Goal: Transaction & Acquisition: Purchase product/service

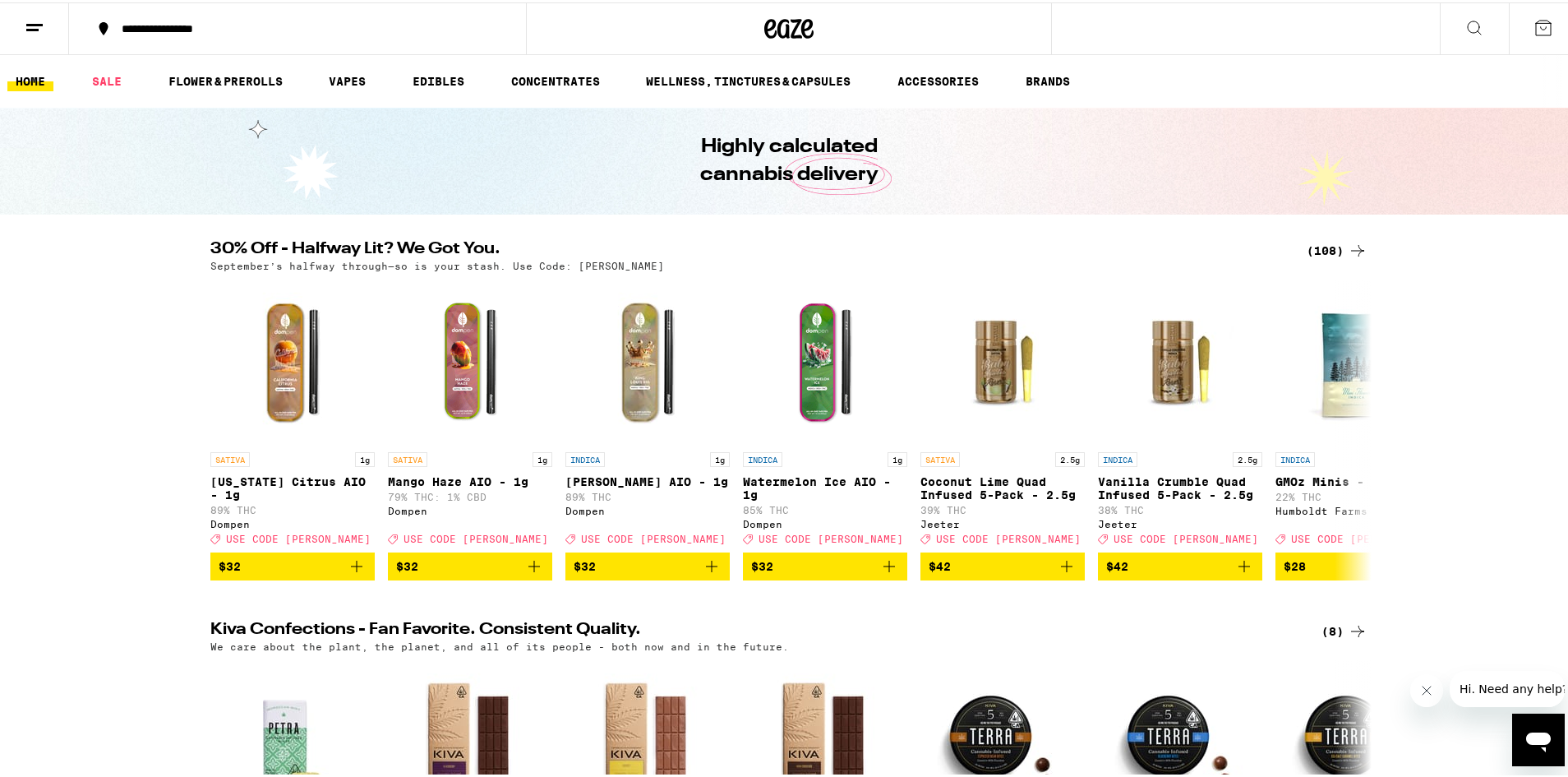
click at [1333, 256] on div "(108)" at bounding box center [1337, 248] width 61 height 20
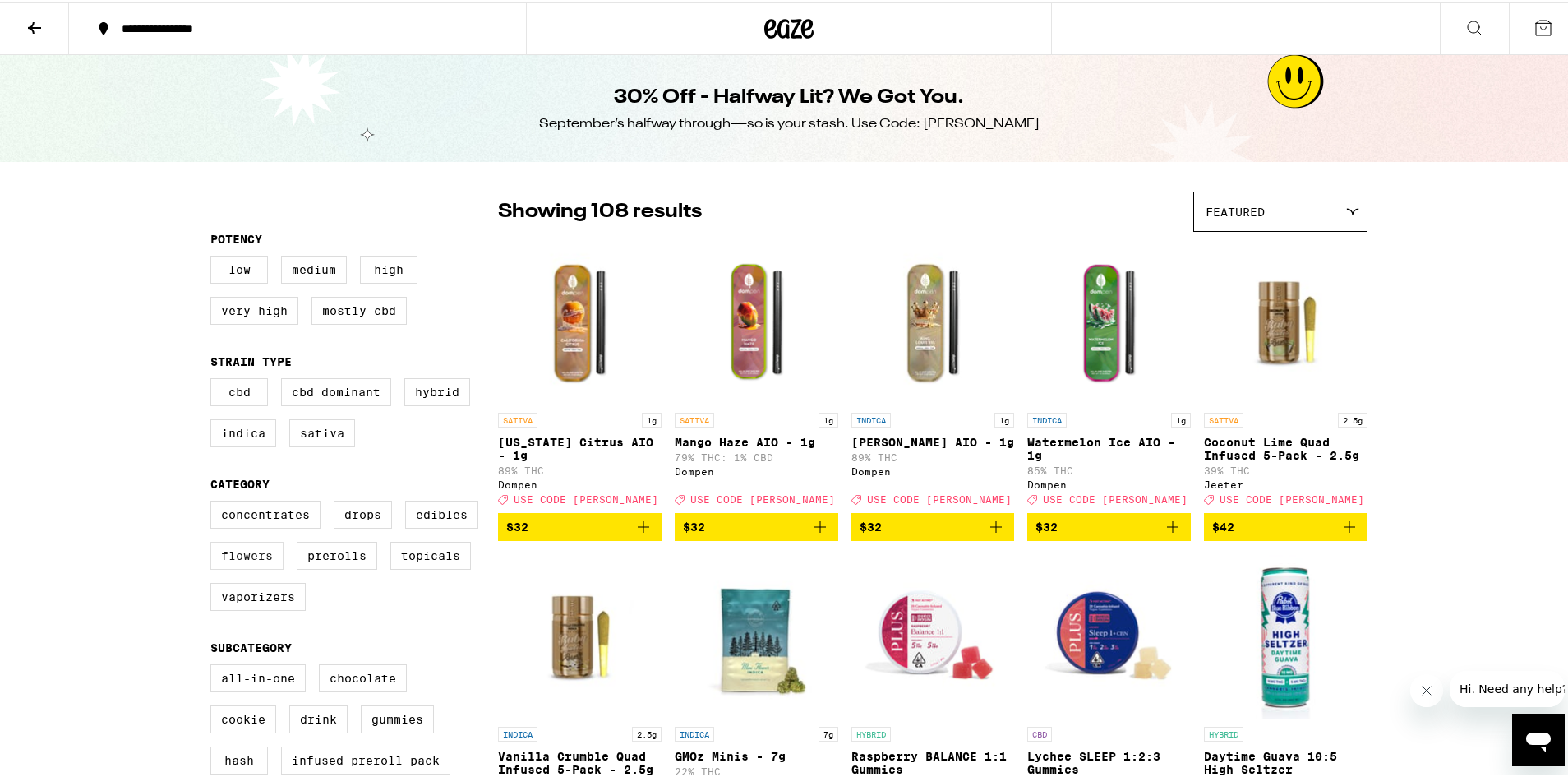
click at [248, 563] on label "Flowers" at bounding box center [247, 553] width 73 height 28
click at [214, 501] on input "Flowers" at bounding box center [214, 500] width 1 height 1
checkbox input "true"
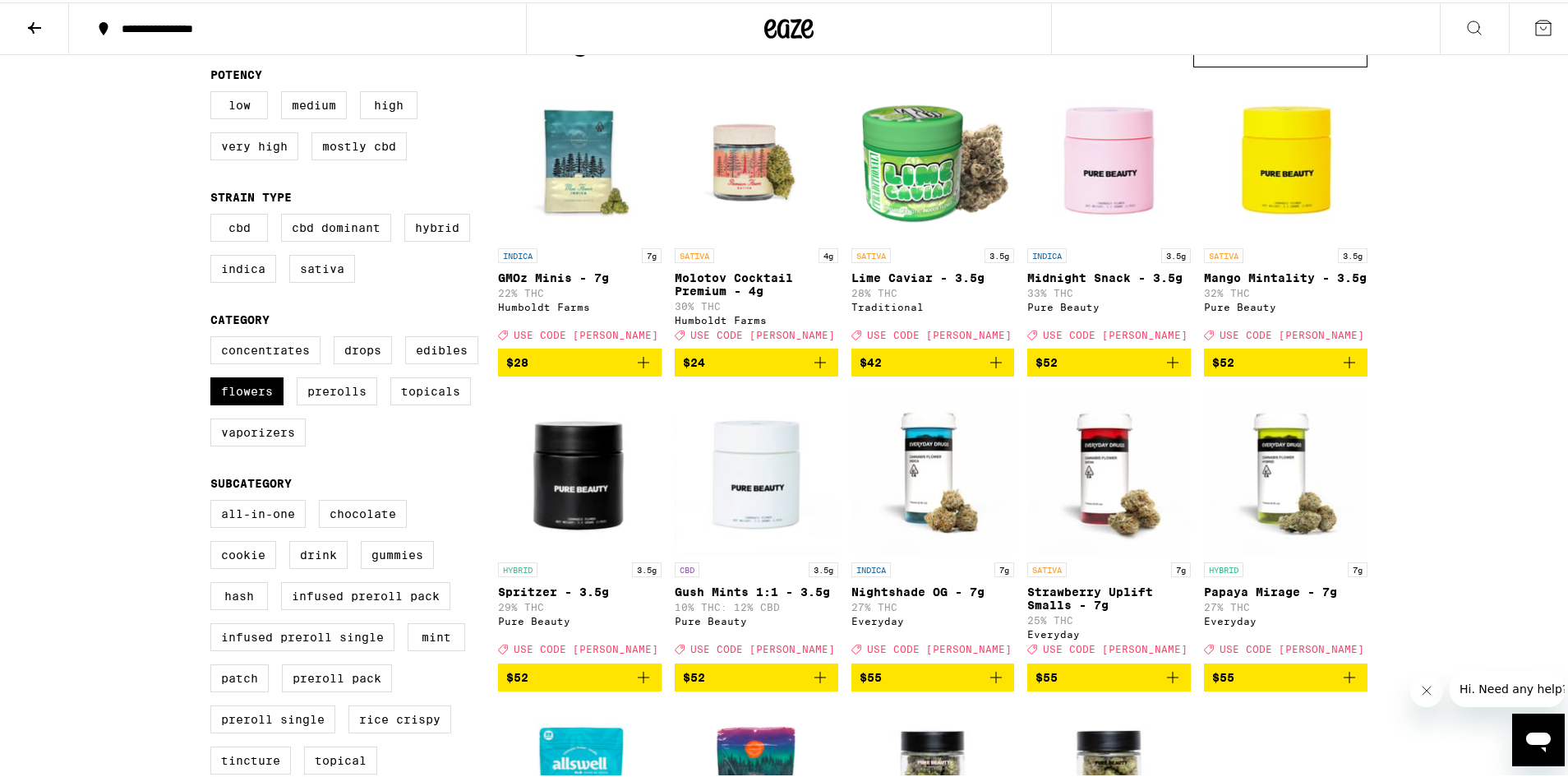
scroll to position [411, 0]
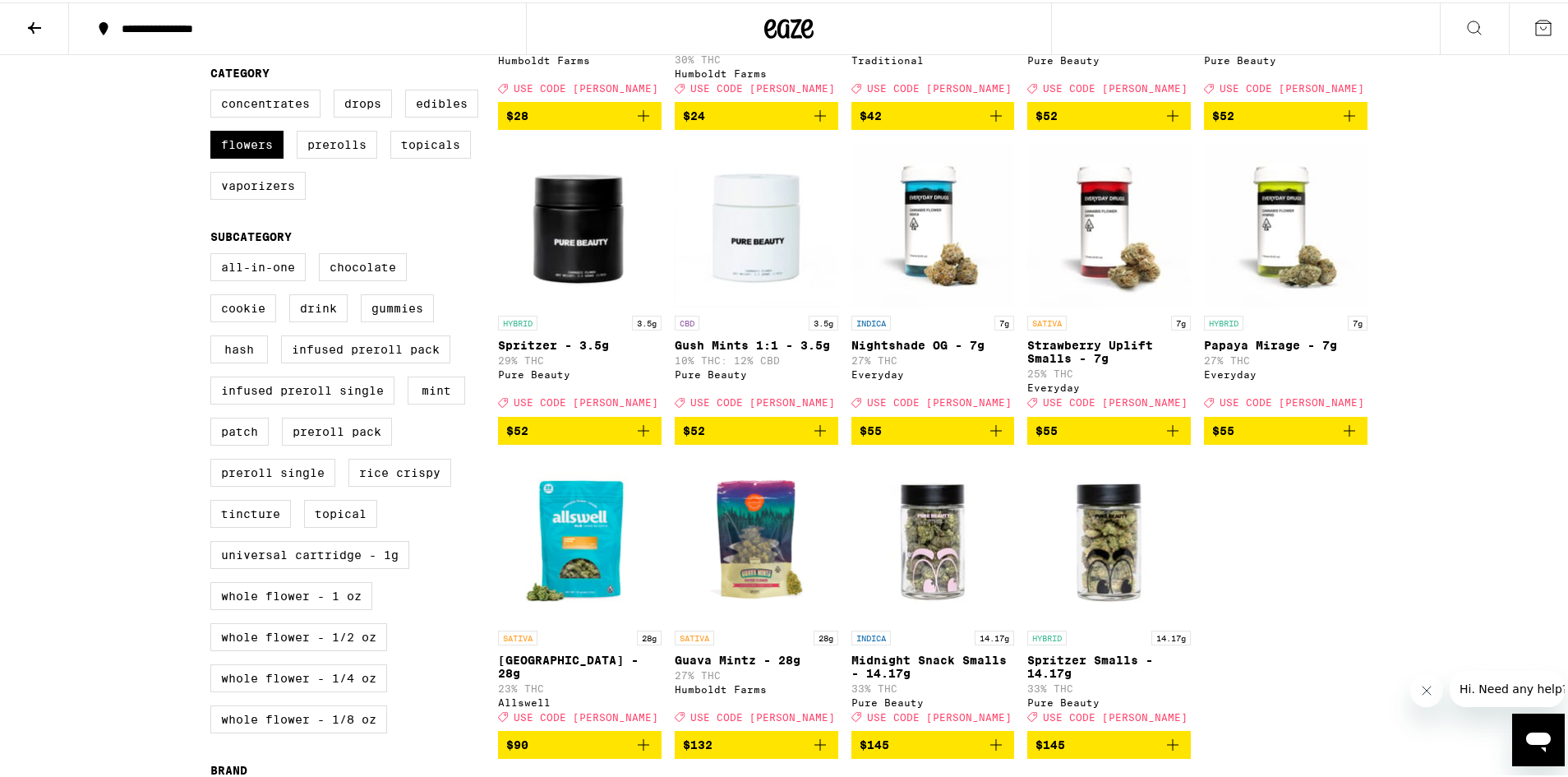
click at [1339, 438] on icon "Add to bag" at bounding box center [1349, 428] width 20 height 20
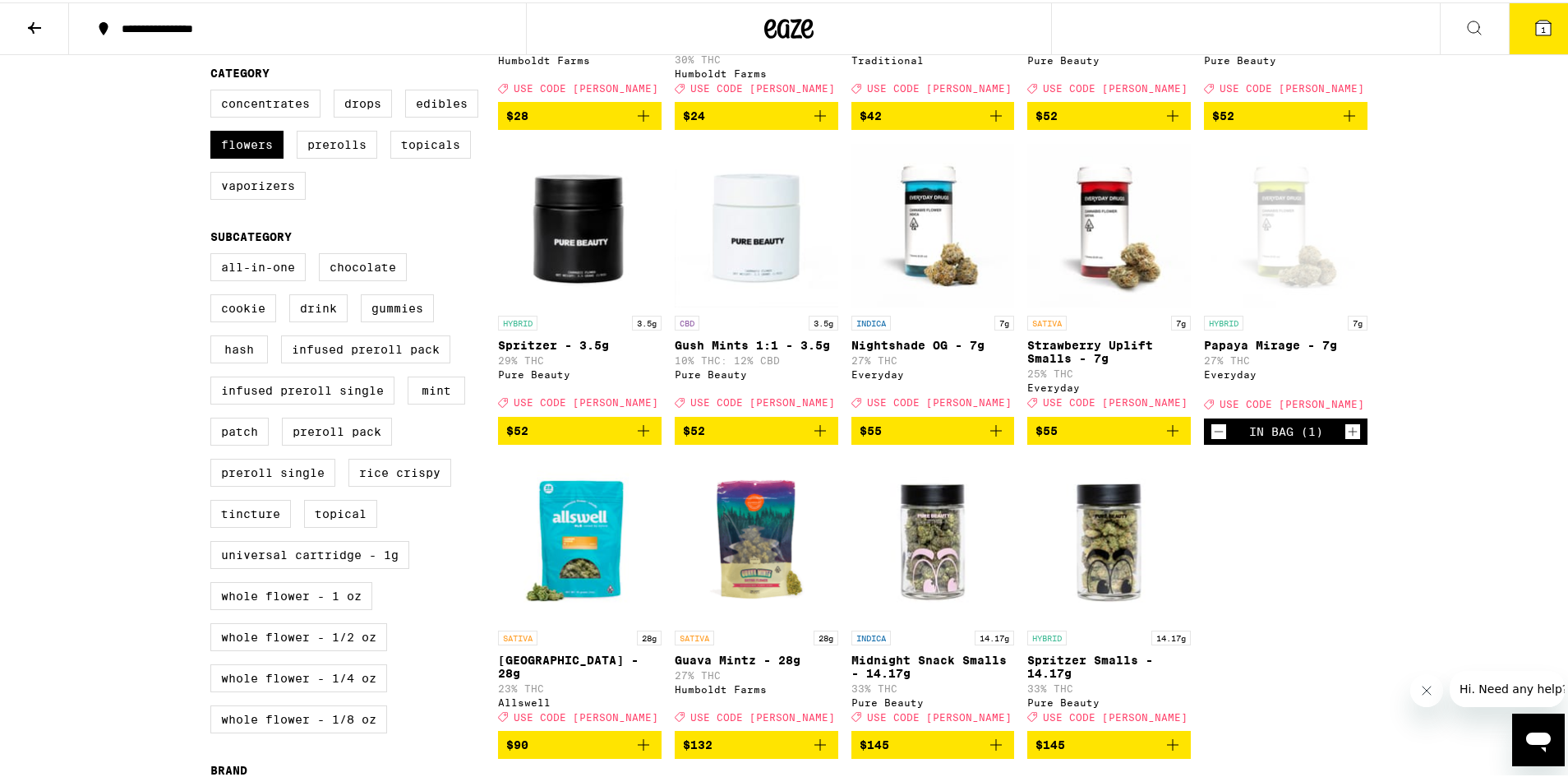
click at [1518, 24] on button "1" at bounding box center [1543, 26] width 69 height 51
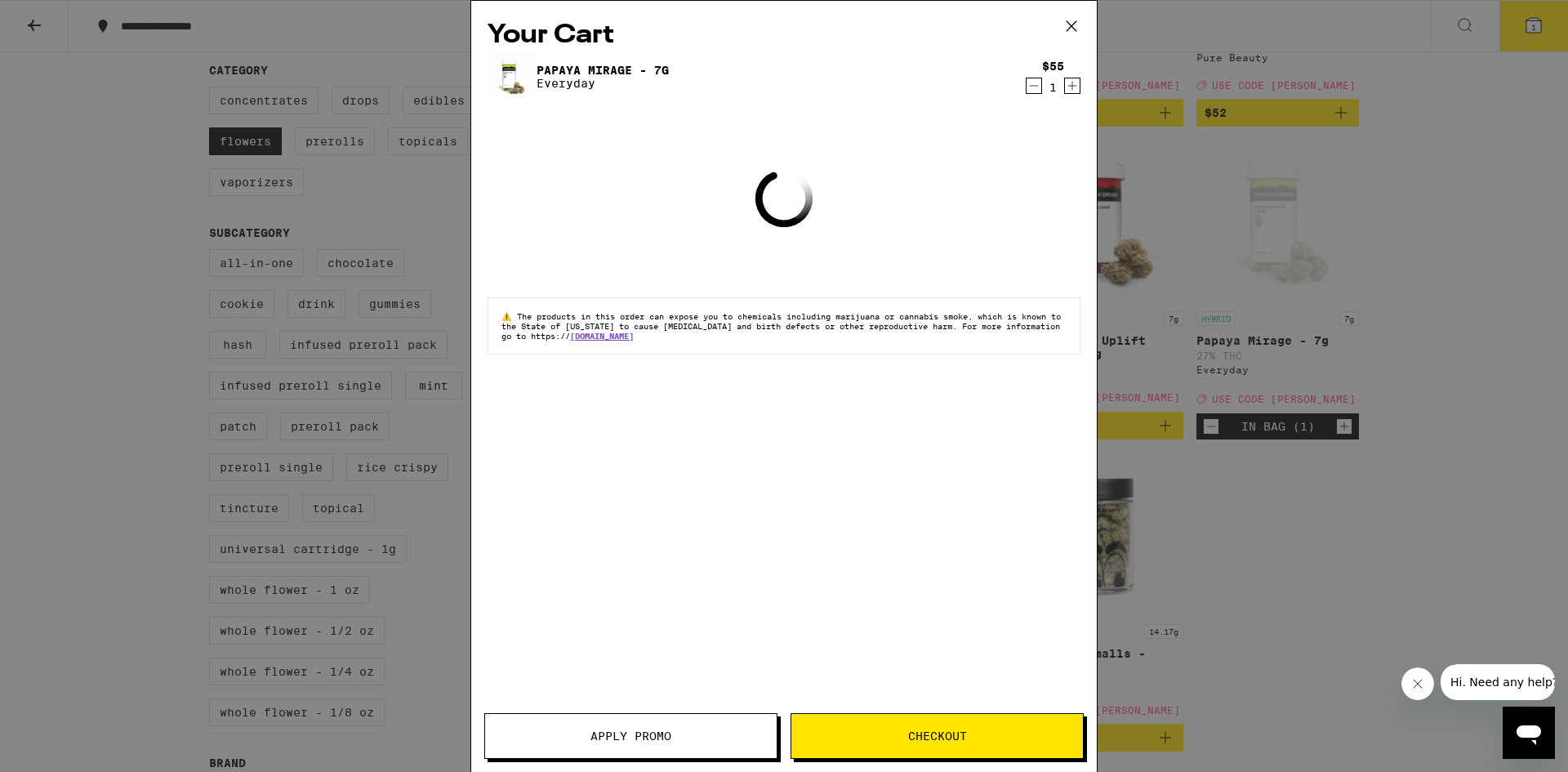
click at [681, 751] on button "Apply Promo" at bounding box center [631, 735] width 293 height 45
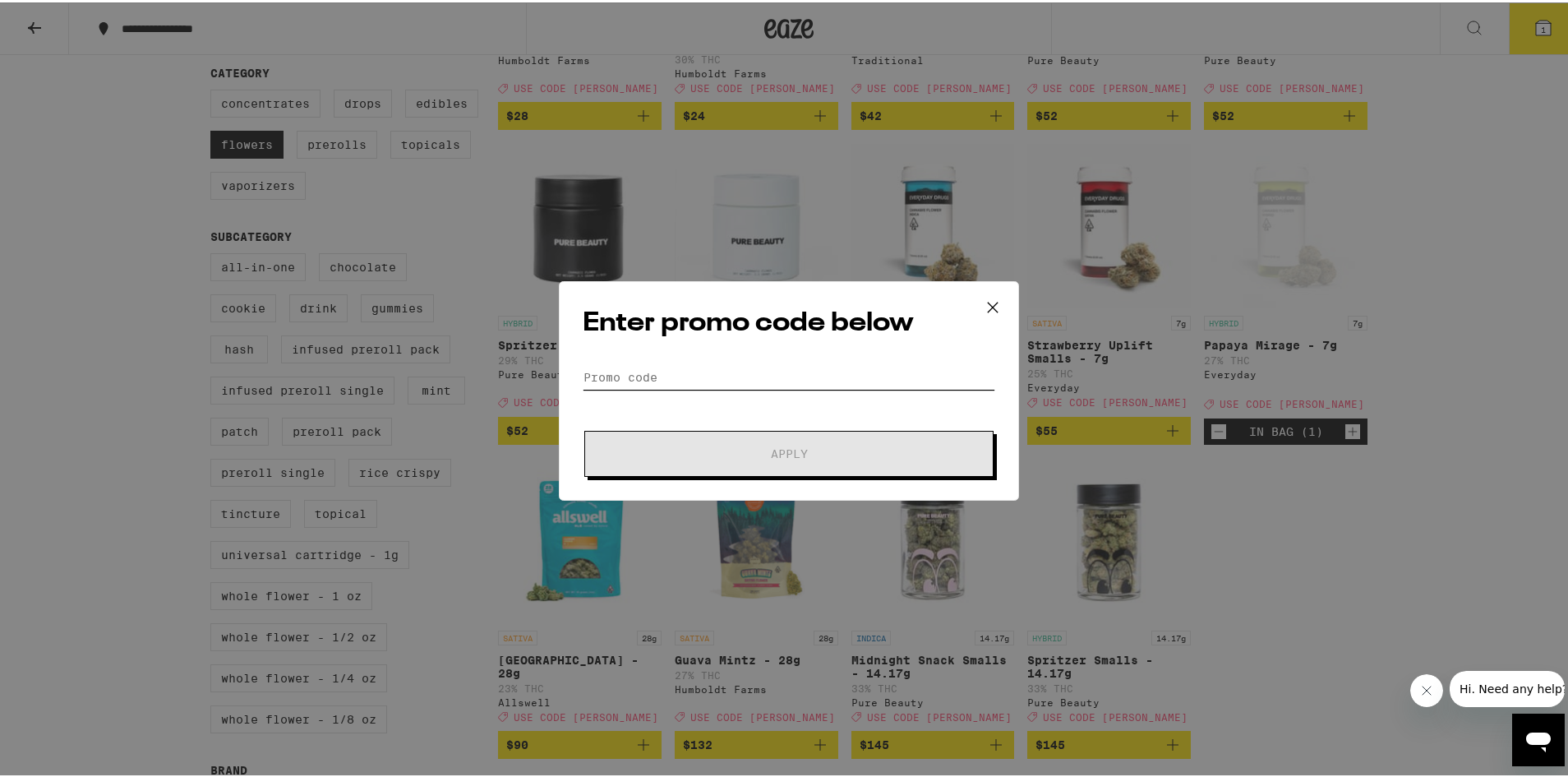
click at [791, 381] on input "Promo Code" at bounding box center [789, 375] width 413 height 25
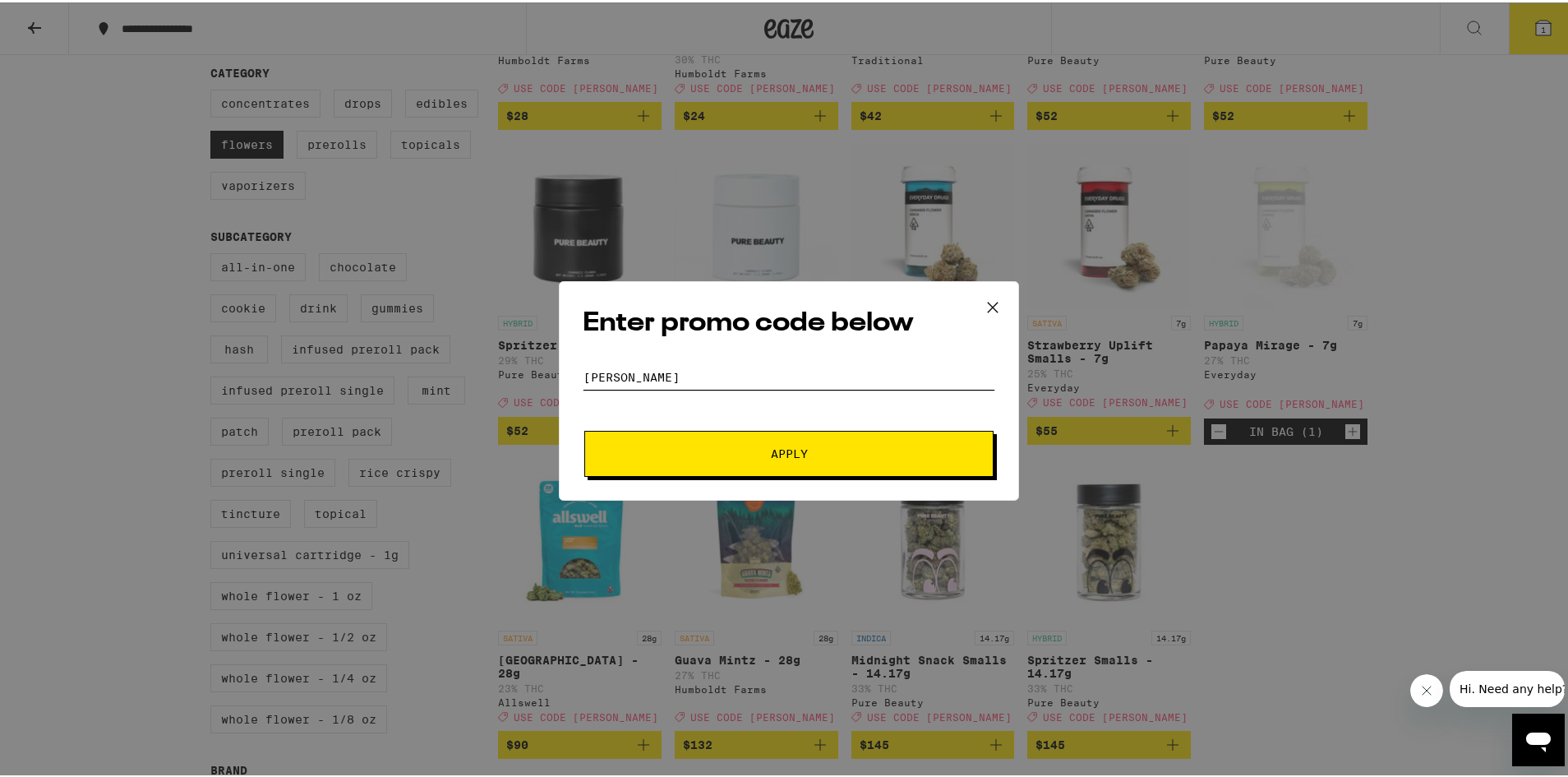
type input "[PERSON_NAME]"
click at [584, 428] on button "Apply" at bounding box center [789, 450] width 410 height 46
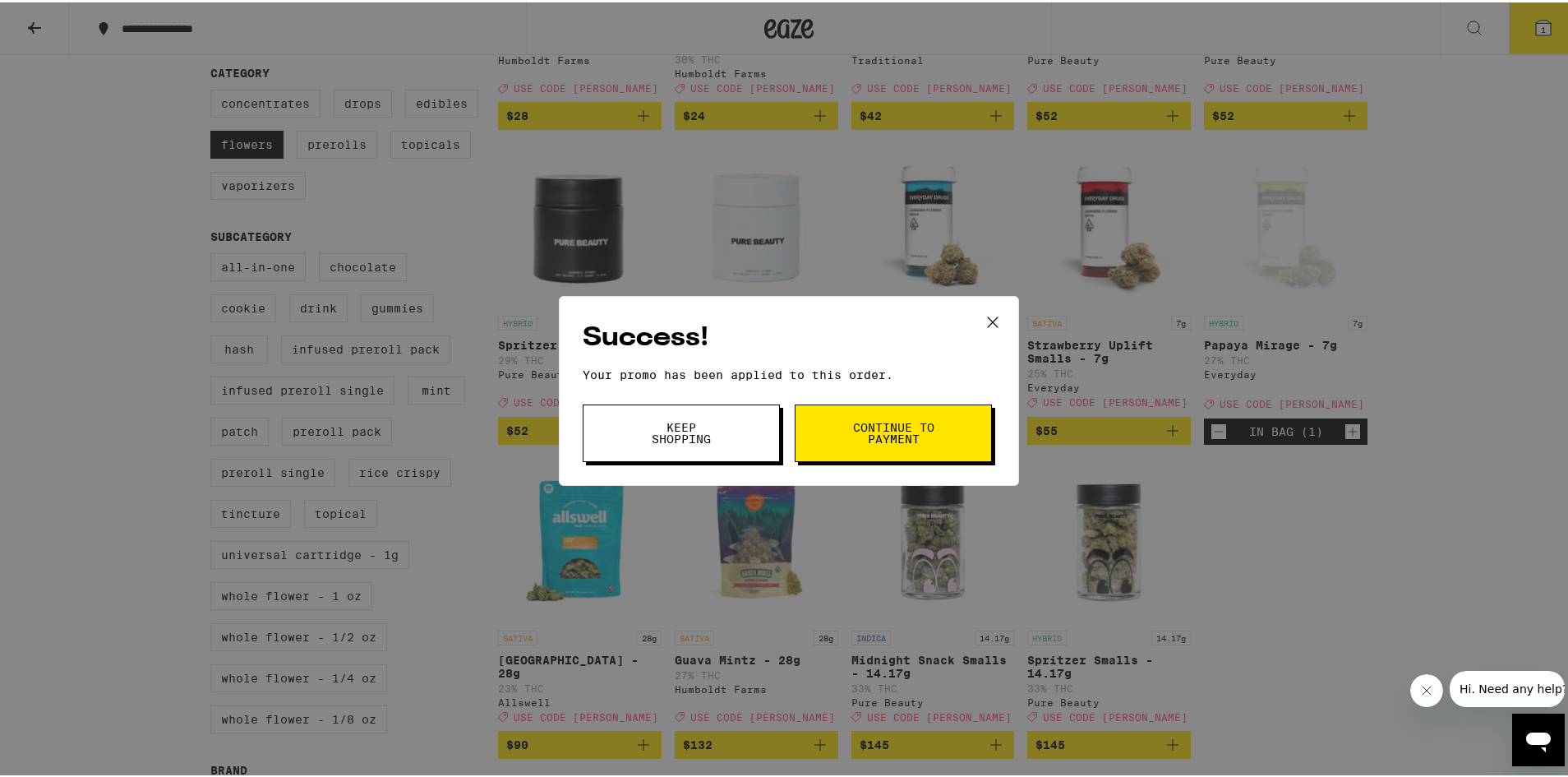
click at [877, 447] on button "Continue to payment" at bounding box center [892, 430] width 197 height 57
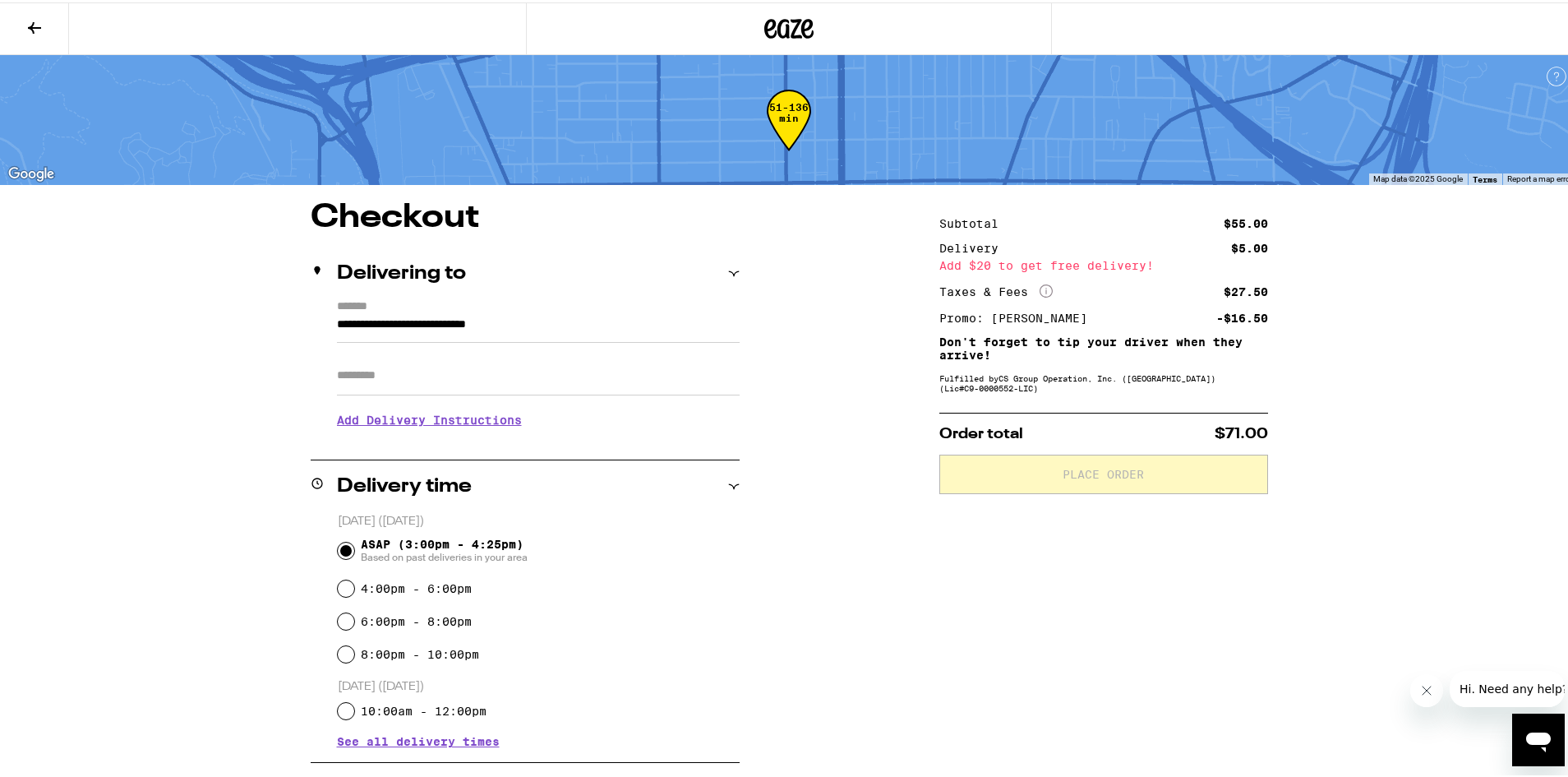
click at [445, 378] on input "Apt/Suite" at bounding box center [538, 372] width 403 height 39
click at [265, 411] on div "**********" at bounding box center [789, 632] width 1183 height 866
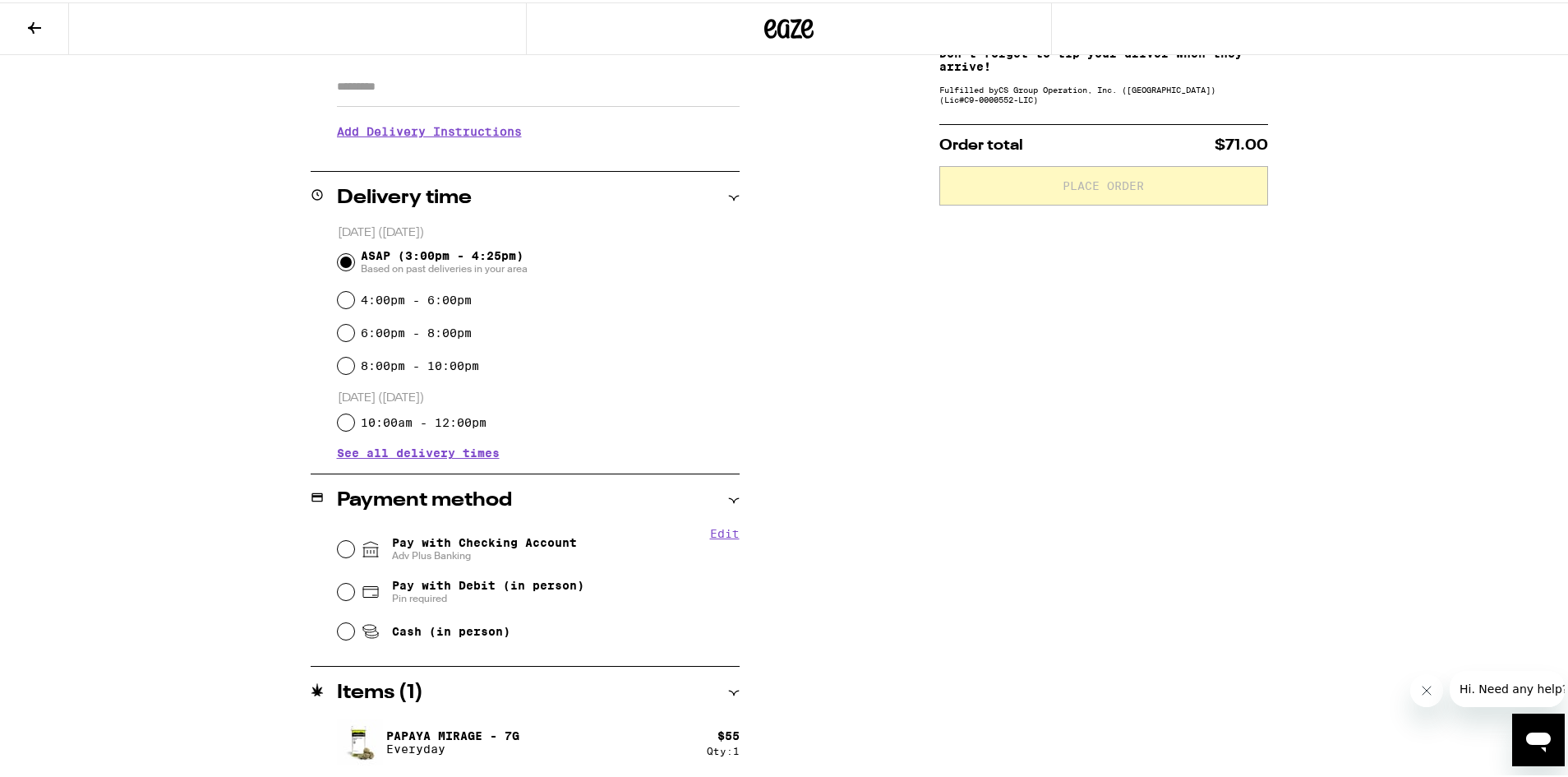
click at [490, 518] on div "Payment method" at bounding box center [525, 498] width 429 height 52
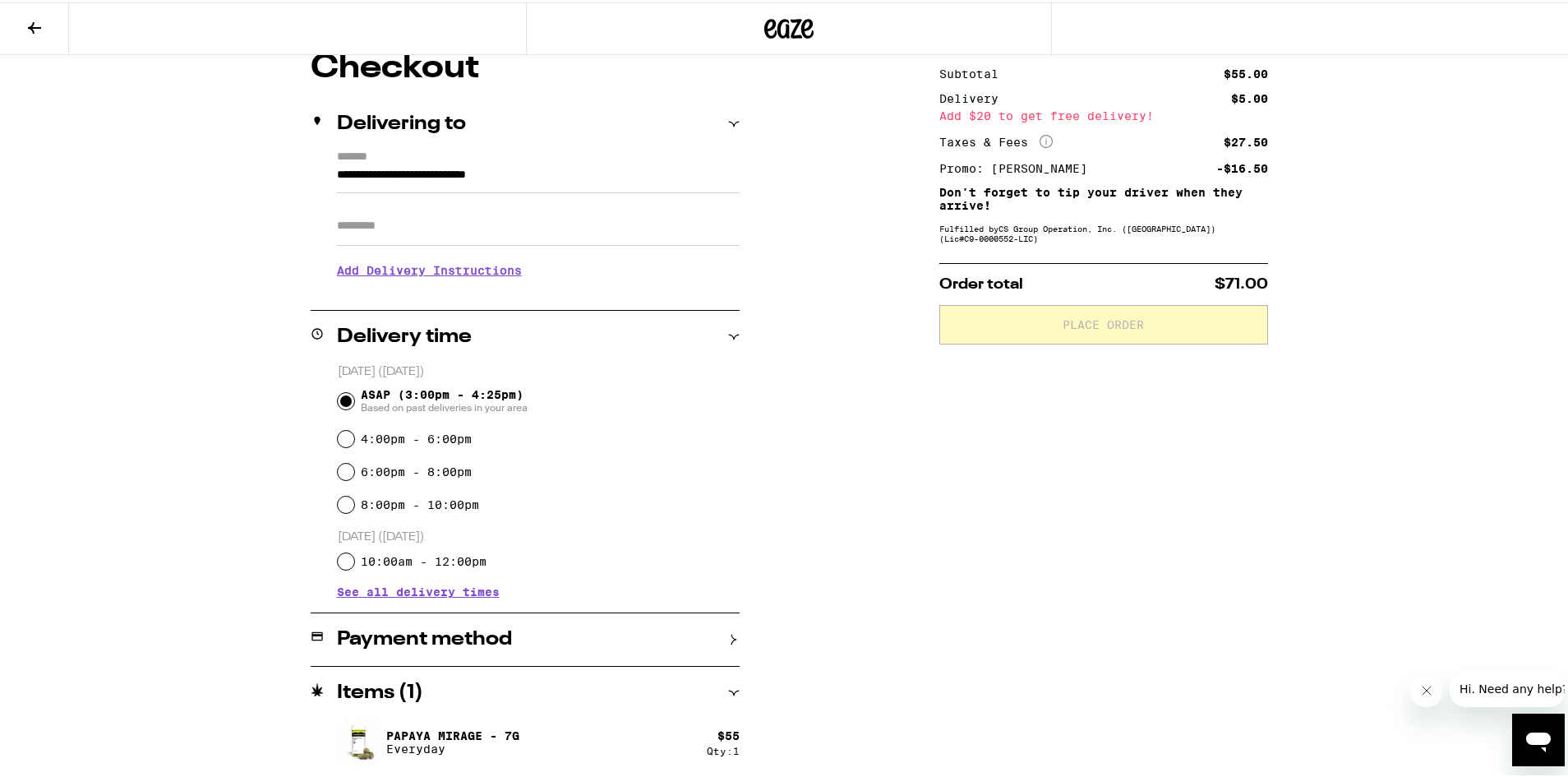
click at [480, 636] on h2 "Payment method" at bounding box center [425, 637] width 175 height 20
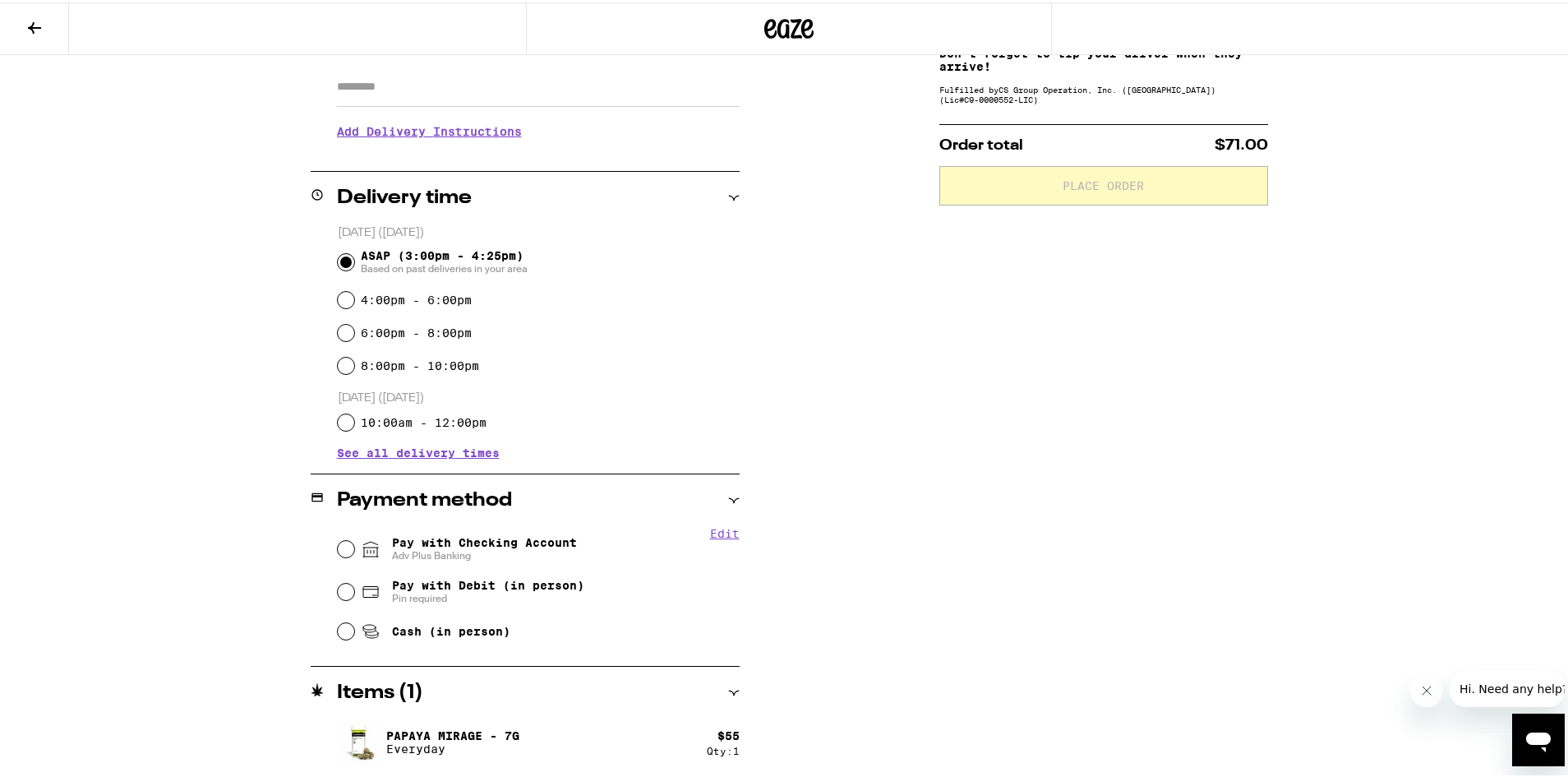
click at [495, 524] on div "Payment method" at bounding box center [525, 498] width 429 height 52
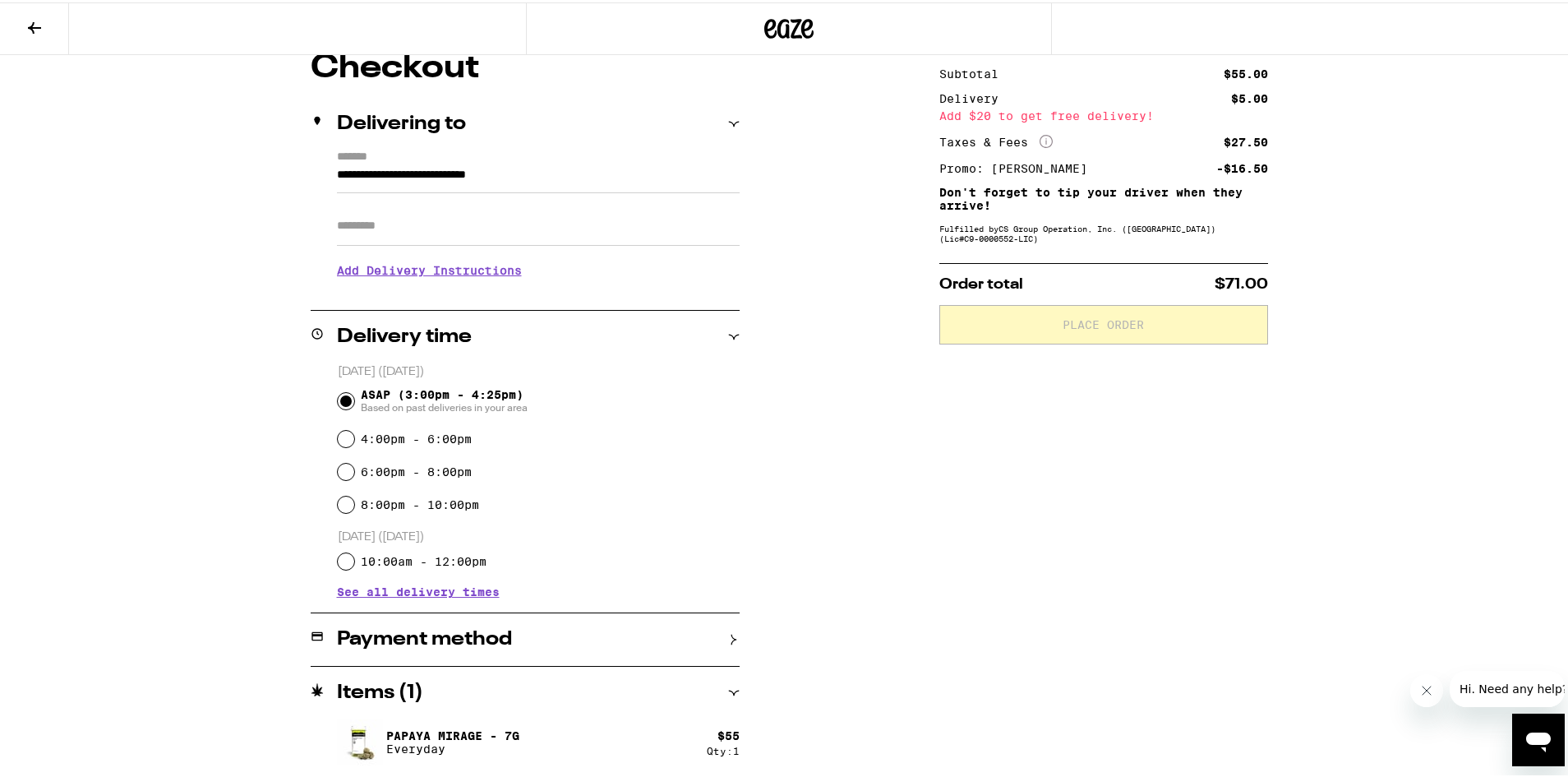
scroll to position [150, 0]
click at [474, 638] on h2 "Payment method" at bounding box center [425, 637] width 175 height 20
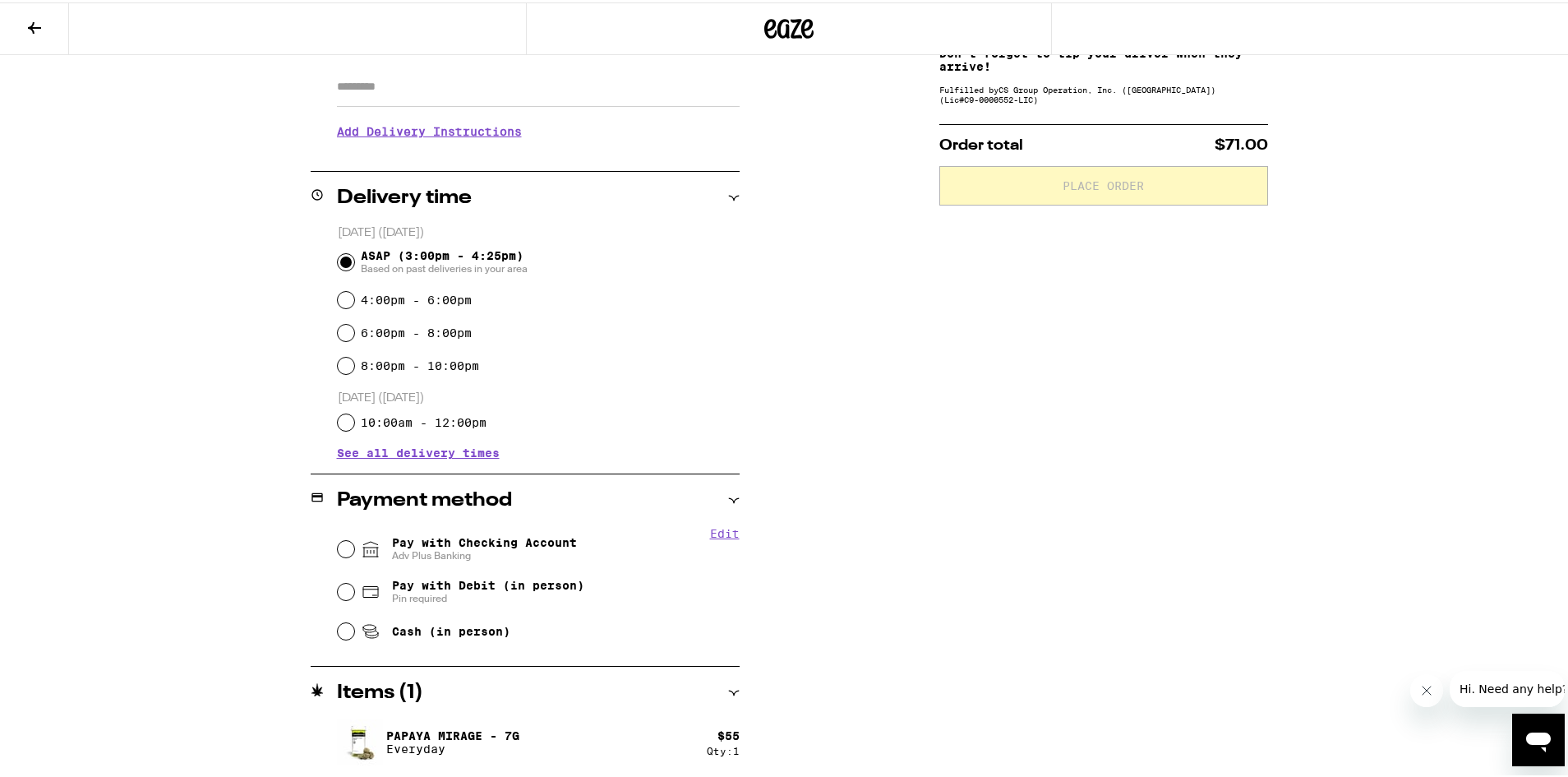
click at [474, 536] on span "Pay with Checking Account Adv Plus Banking" at bounding box center [484, 547] width 185 height 27
click at [354, 538] on input "Pay with Checking Account Adv Plus Banking" at bounding box center [347, 547] width 17 height 17
radio input "true"
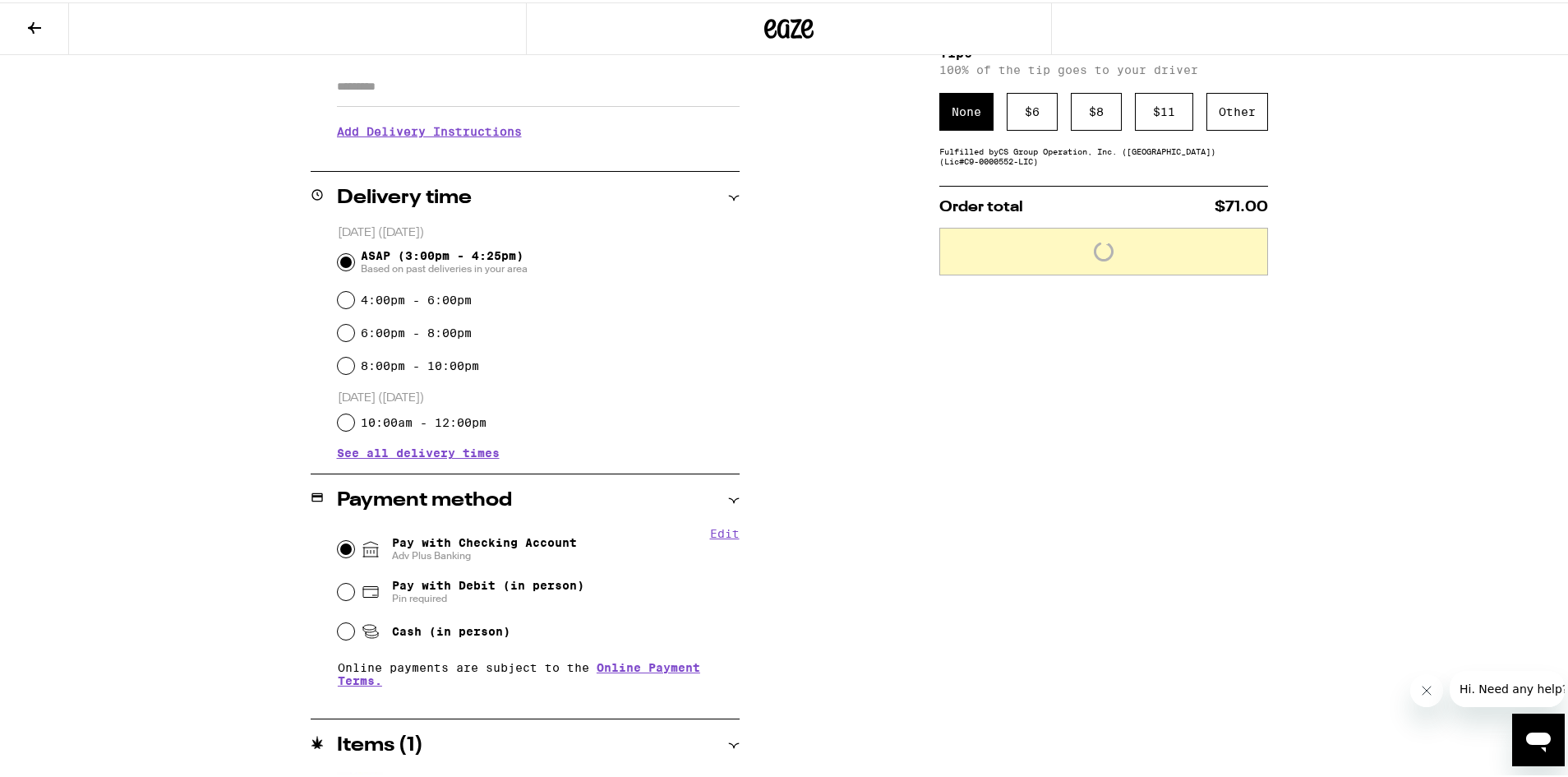
scroll to position [124, 0]
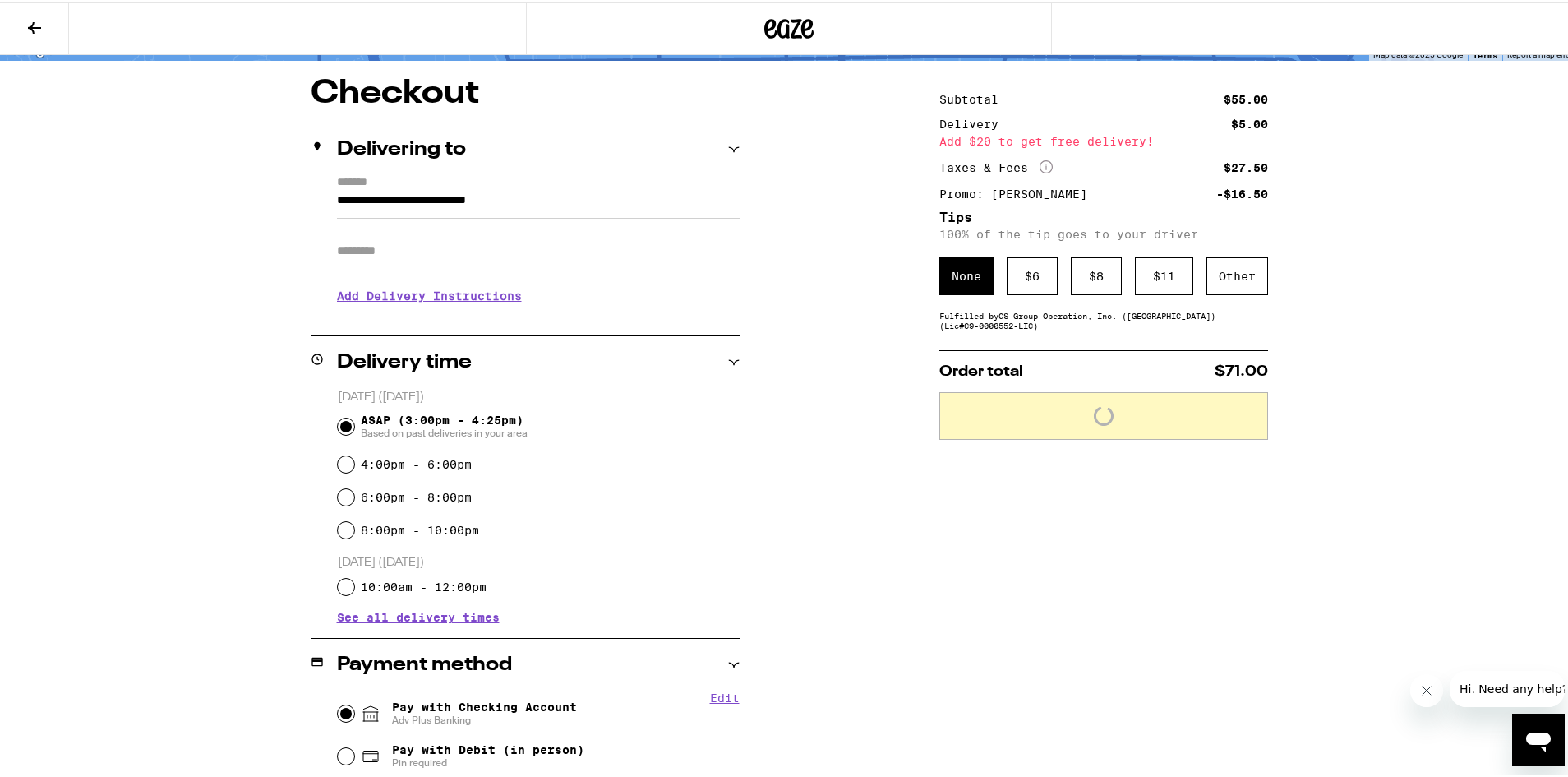
click at [482, 290] on h3 "Add Delivery Instructions" at bounding box center [538, 293] width 403 height 37
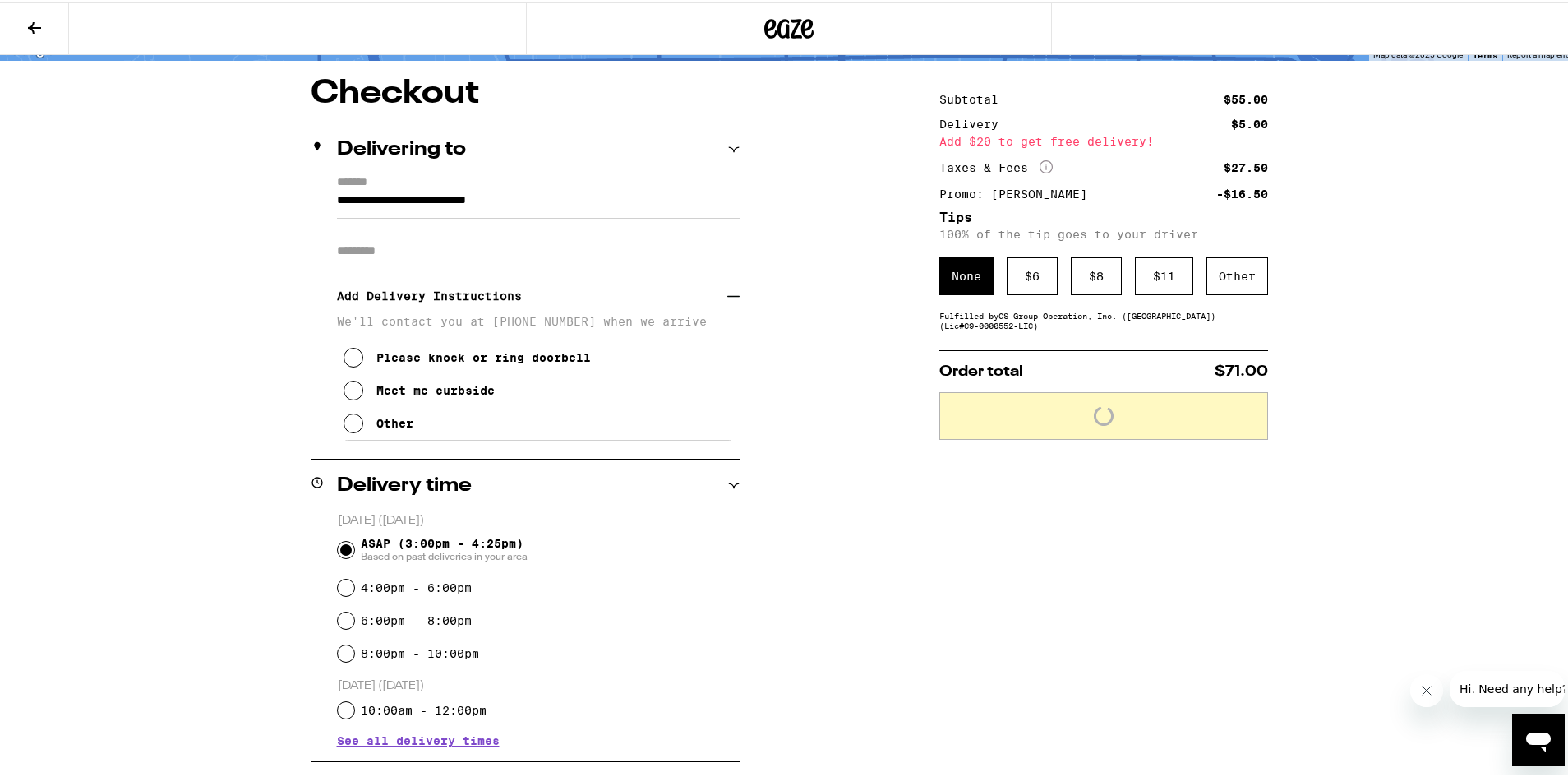
click at [457, 392] on div "Meet me curbside" at bounding box center [435, 388] width 118 height 13
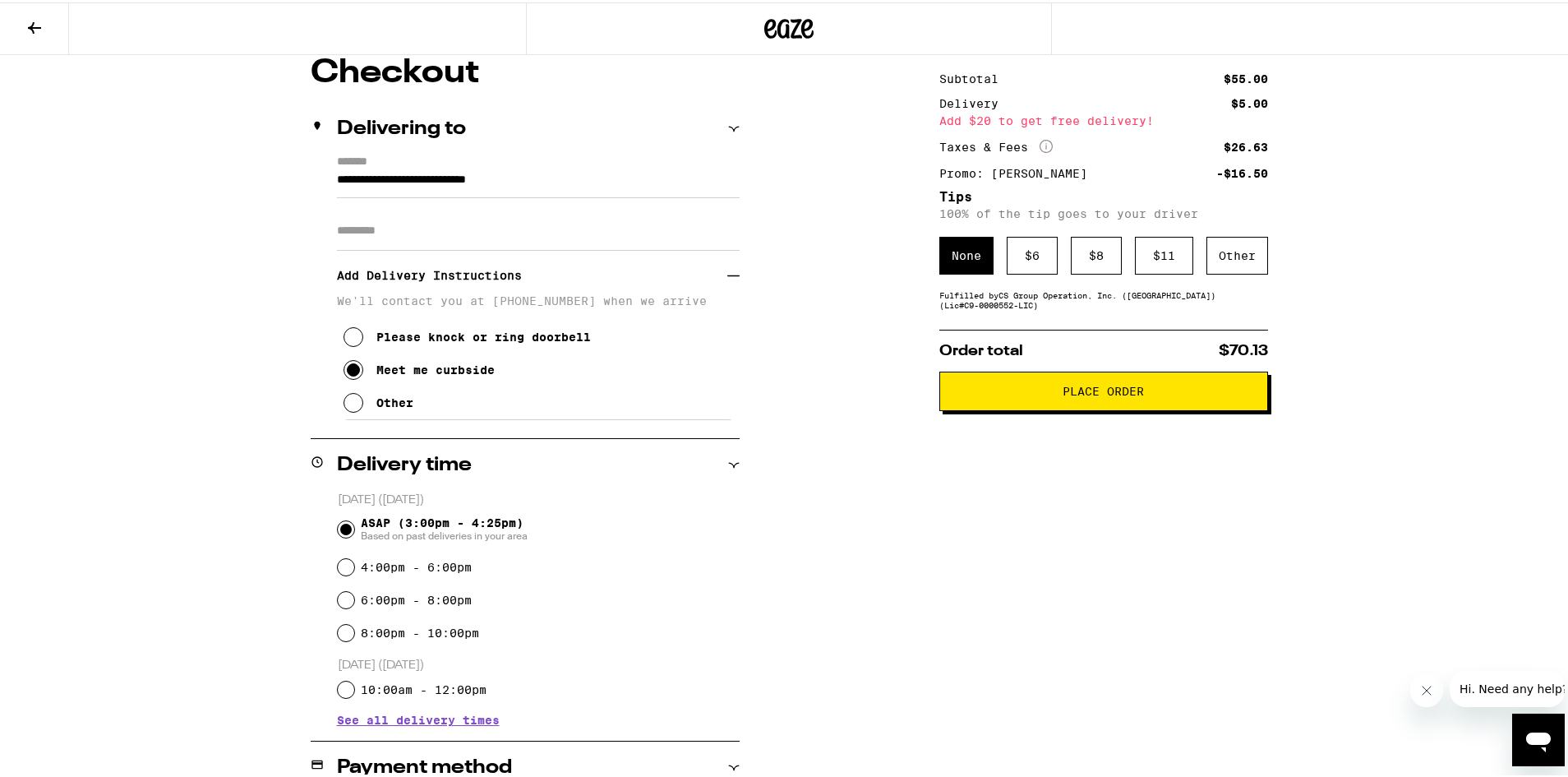
scroll to position [0, 0]
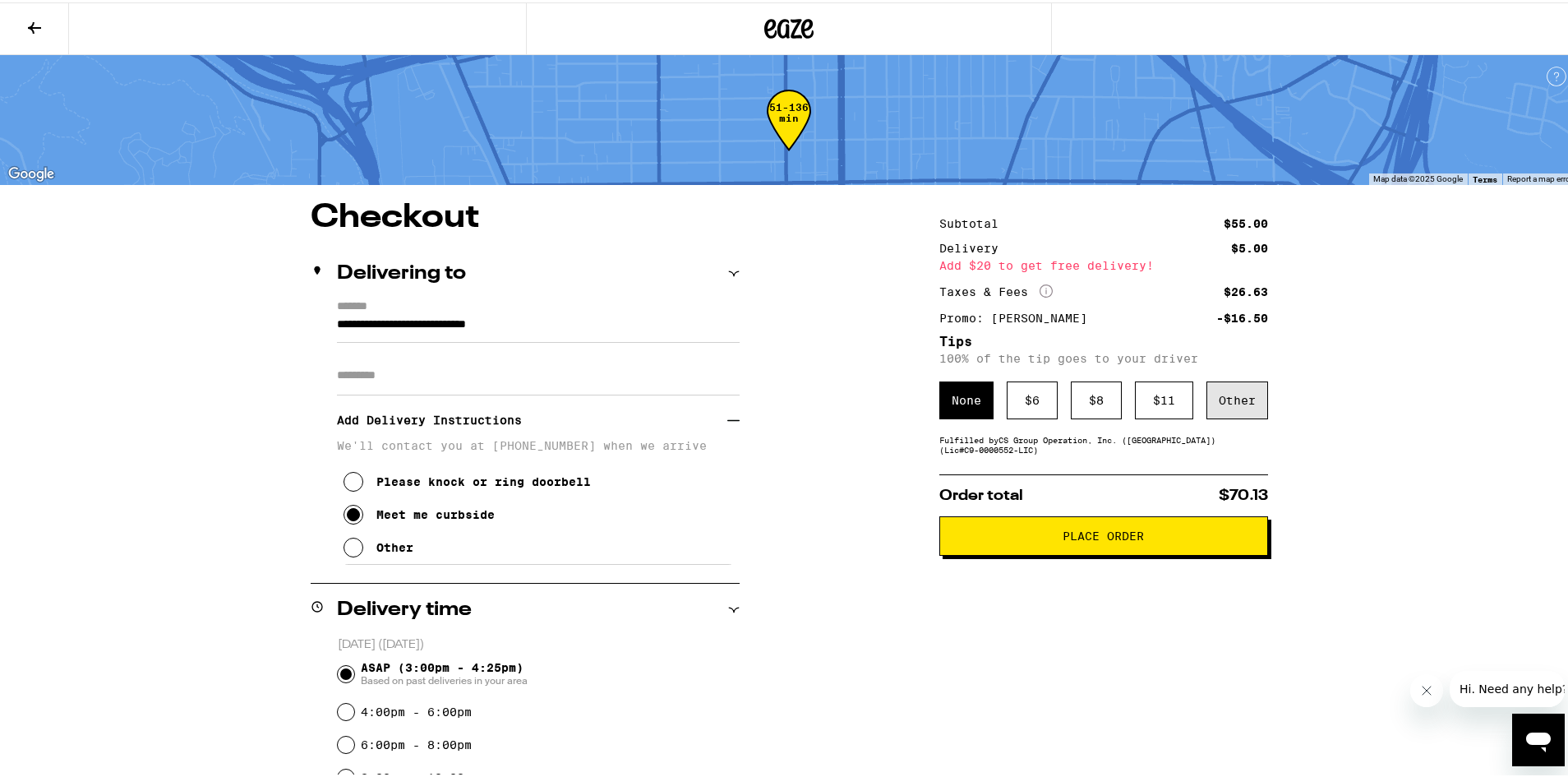
click at [1222, 396] on div "Other" at bounding box center [1237, 397] width 61 height 37
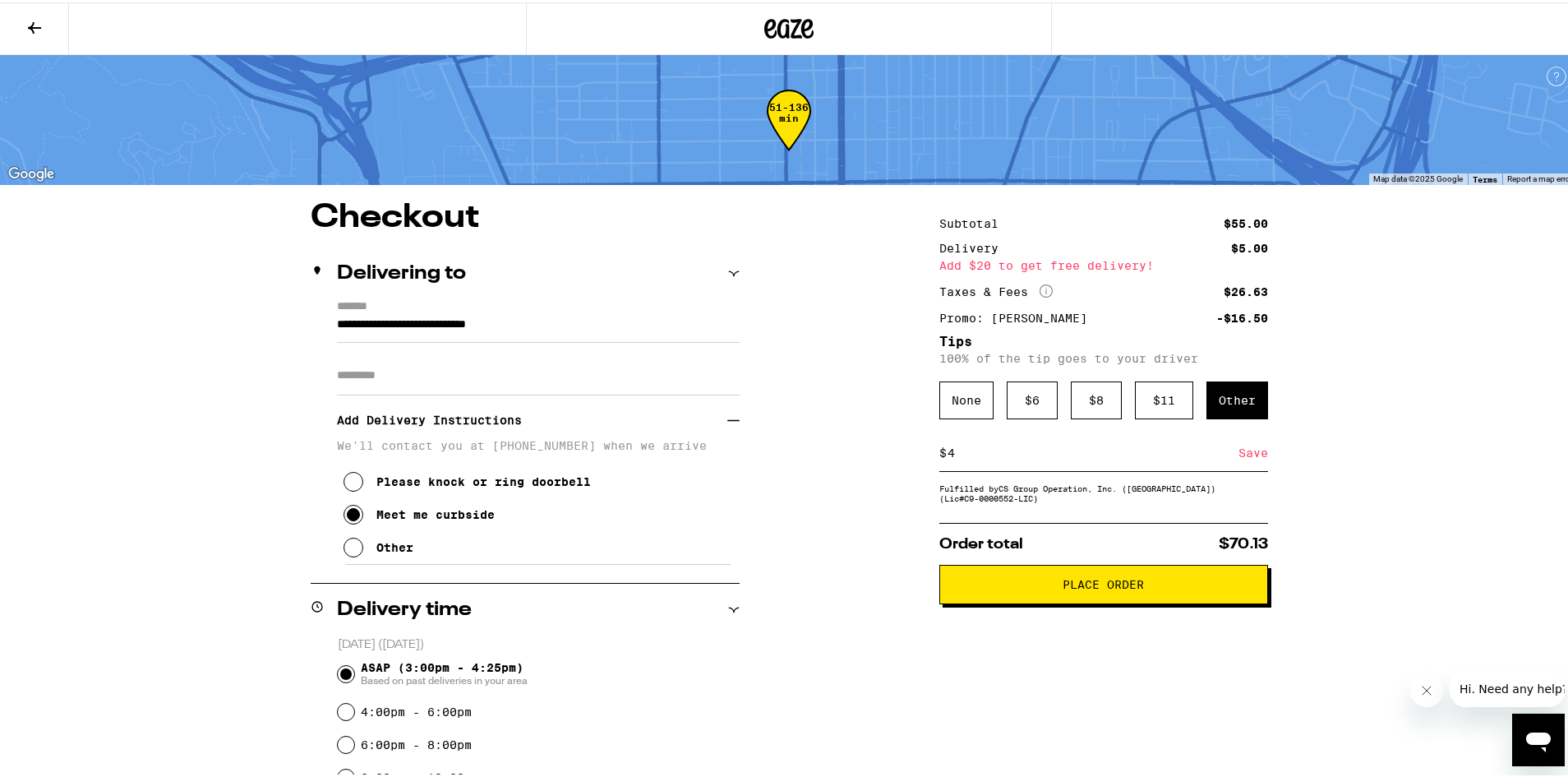
type input "4"
click at [1239, 454] on div "Save" at bounding box center [1254, 450] width 30 height 37
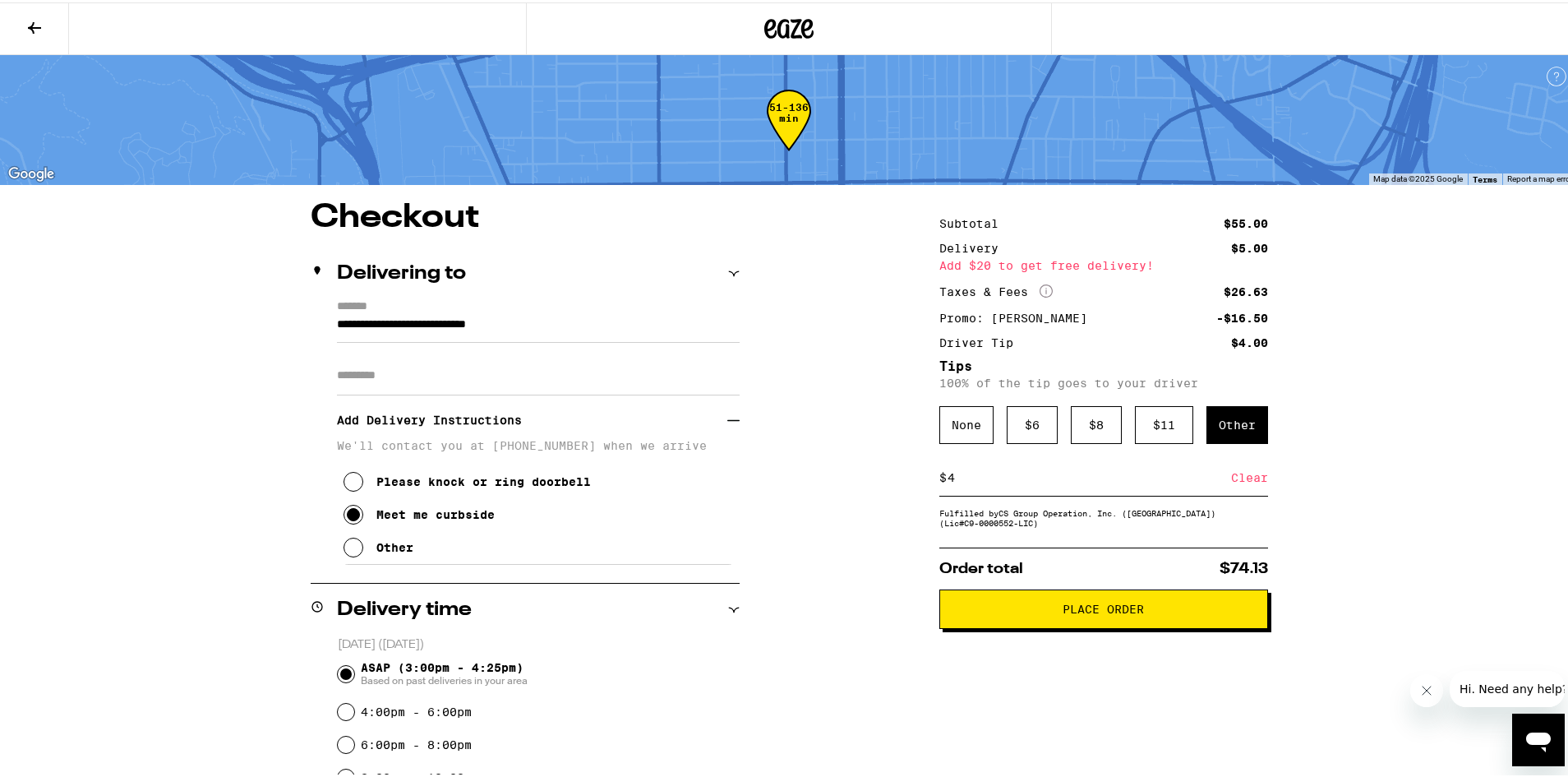
click at [1176, 612] on span "Place Order" at bounding box center [1103, 607] width 301 height 12
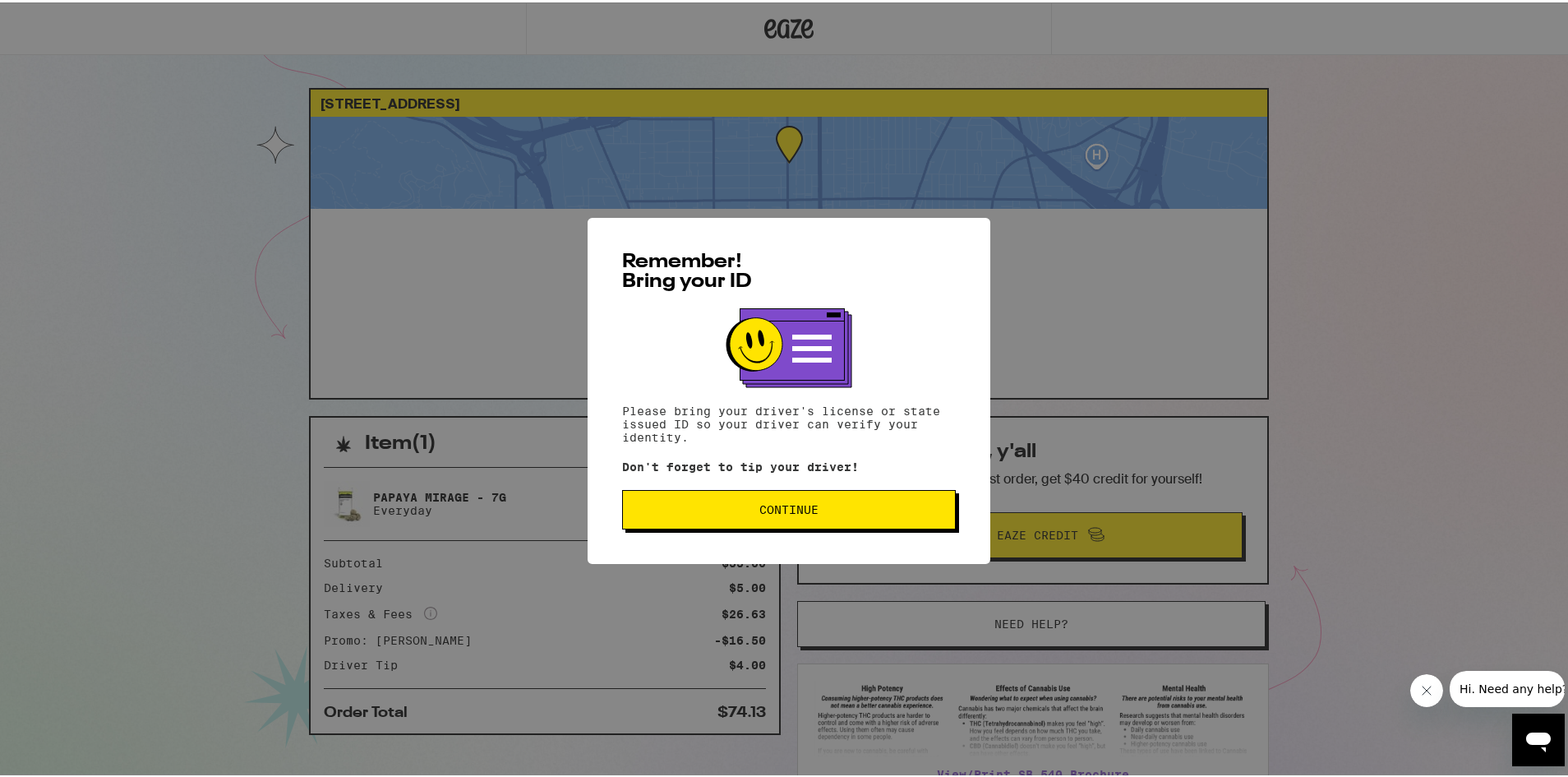
click at [804, 525] on button "Continue" at bounding box center [789, 507] width 334 height 39
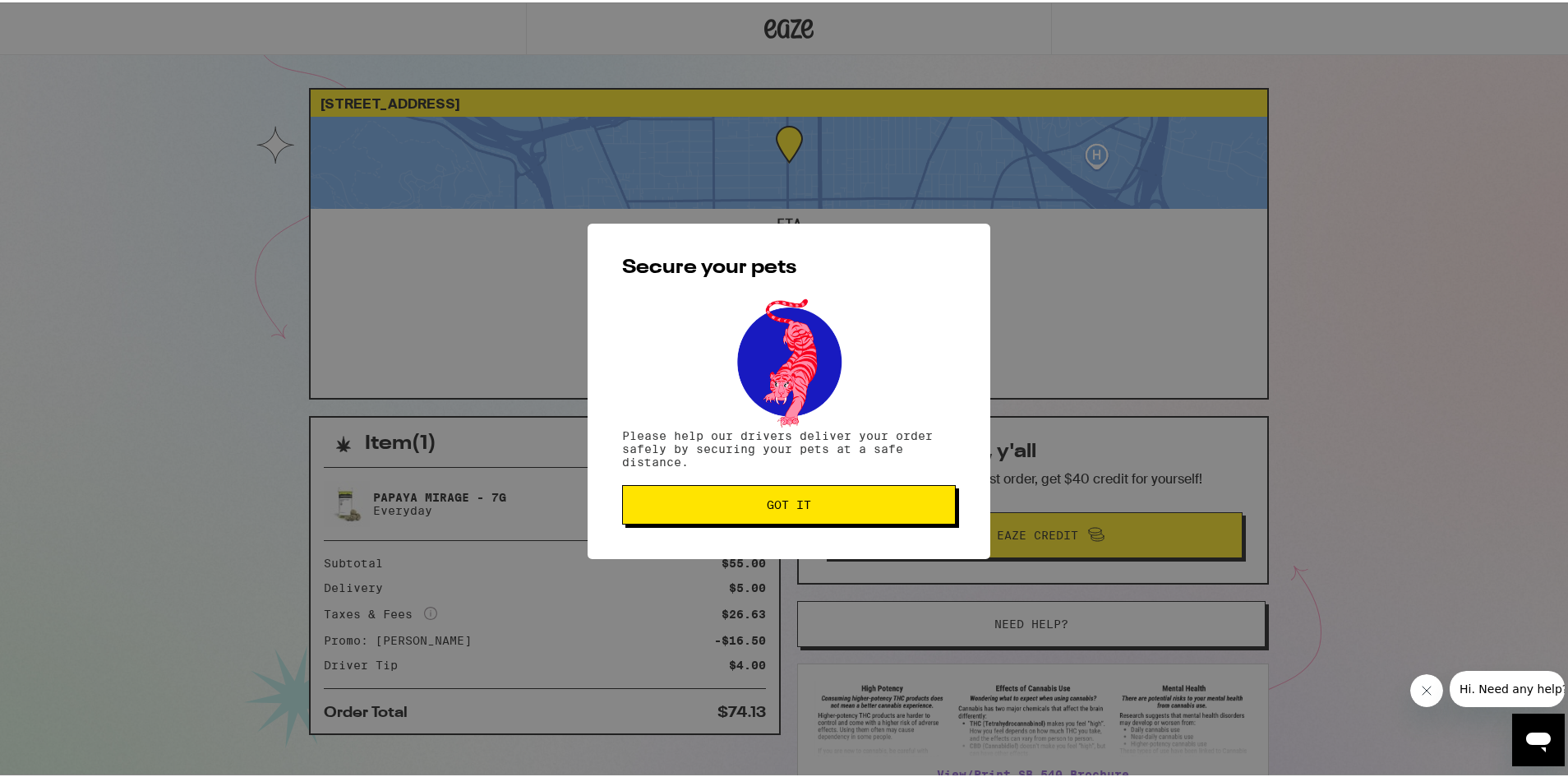
click at [827, 504] on span "Got it" at bounding box center [789, 502] width 306 height 12
